Goal: Information Seeking & Learning: Learn about a topic

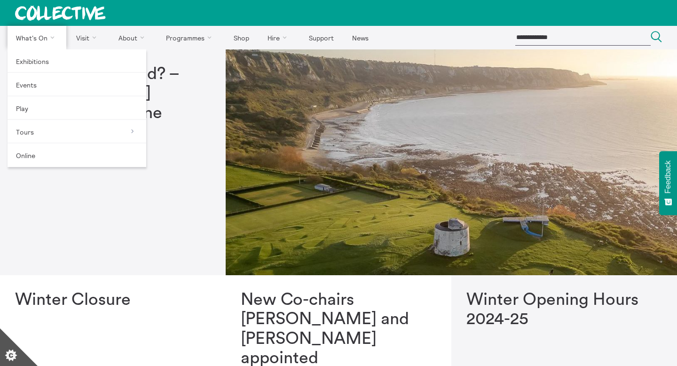
click at [47, 37] on link "What's On" at bounding box center [37, 37] width 59 height 23
click at [45, 60] on link "Exhibitions" at bounding box center [77, 60] width 139 height 23
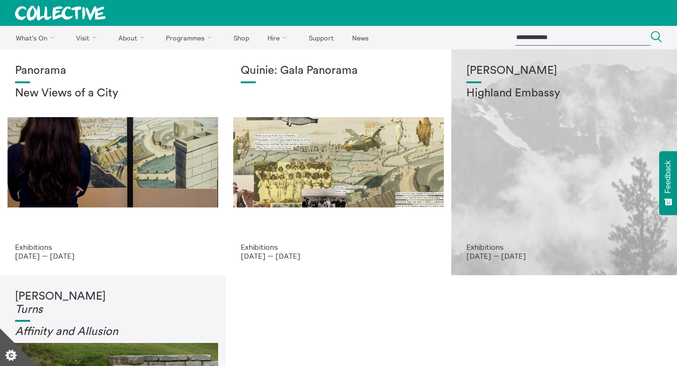
click at [520, 207] on div "Shen Xin Highland Embassy" at bounding box center [563, 153] width 195 height 178
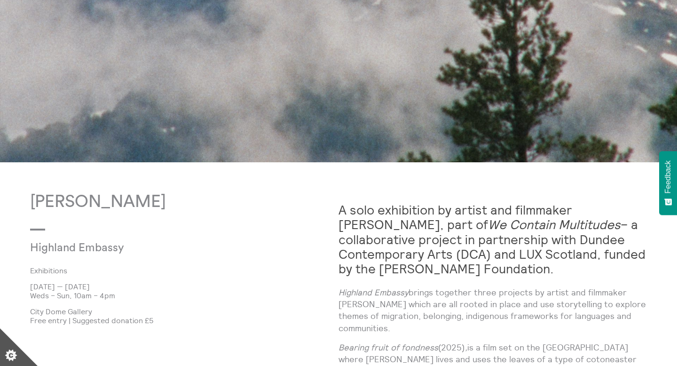
scroll to position [397, 0]
